Goal: Find specific page/section: Find specific page/section

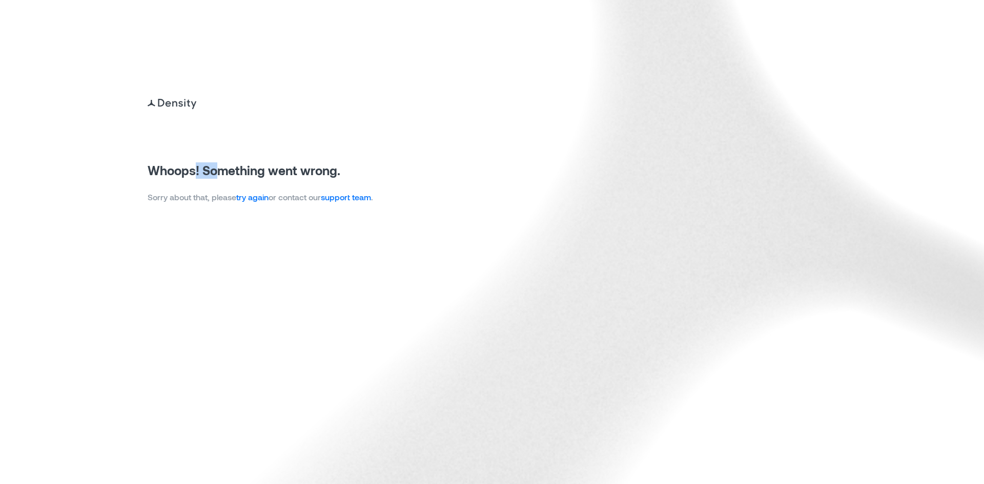
drag, startPoint x: 216, startPoint y: 137, endPoint x: 195, endPoint y: 168, distance: 37.2
click at [194, 168] on div "Whoops! Something went wrong. Sorry about that, please try again or contact our…" at bounding box center [260, 150] width 225 height 107
click at [261, 199] on link "try again" at bounding box center [252, 197] width 32 height 10
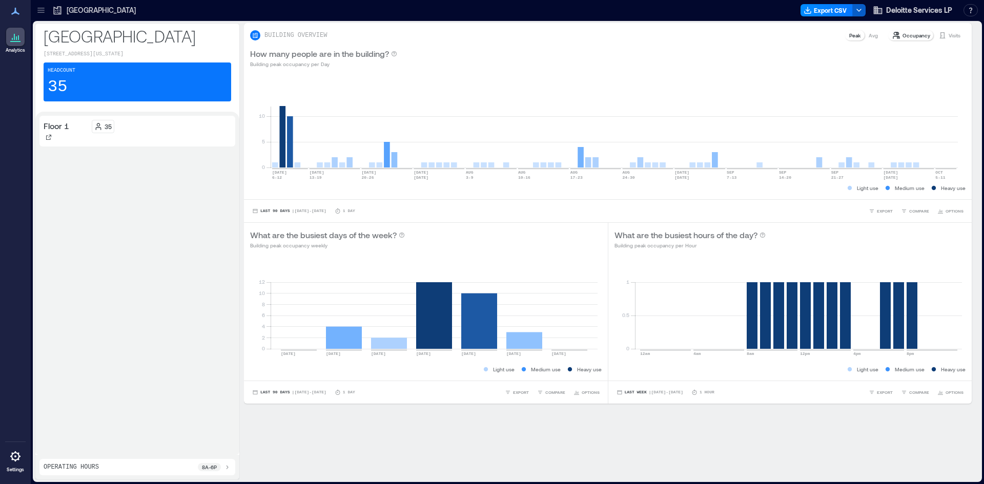
click at [854, 6] on button "button" at bounding box center [858, 10] width 13 height 12
click at [925, 88] on rect at bounding box center [614, 123] width 687 height 87
click at [43, 8] on icon at bounding box center [40, 8] width 7 height 1
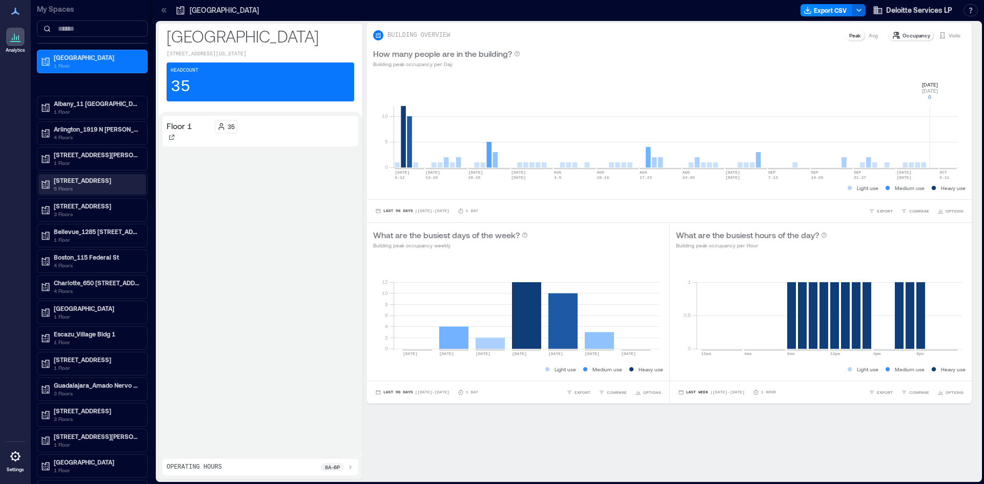
click at [109, 183] on p "[STREET_ADDRESS]" at bounding box center [97, 180] width 86 height 8
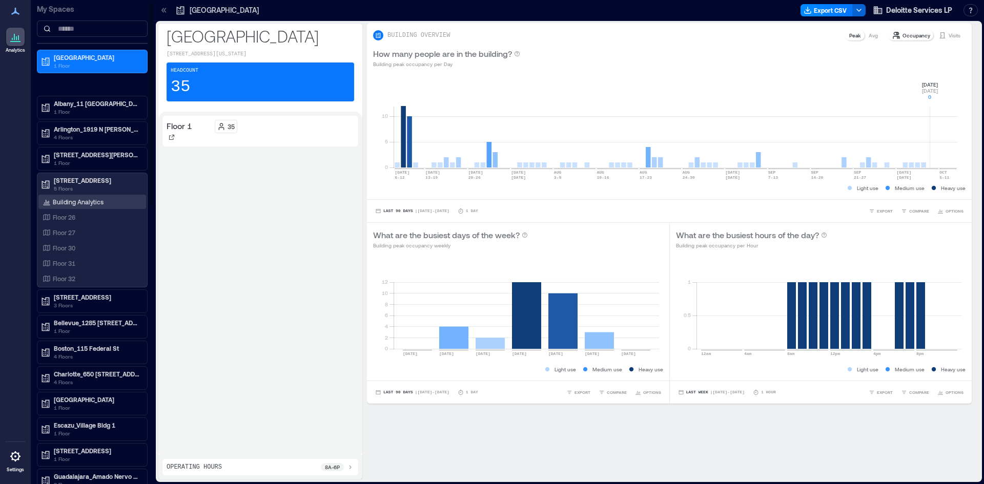
click at [83, 200] on p "Building Analytics" at bounding box center [78, 202] width 51 height 8
